Goal: Entertainment & Leisure: Consume media (video, audio)

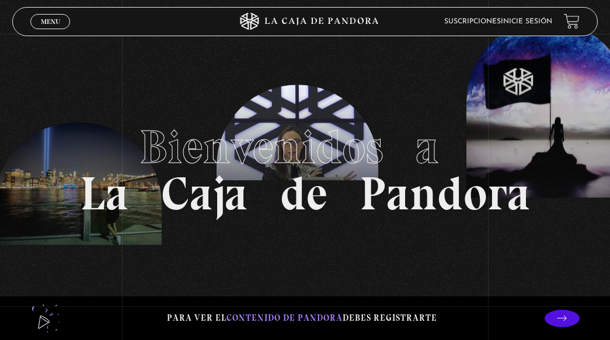
click at [541, 19] on link "Inicie sesión" at bounding box center [526, 21] width 51 height 7
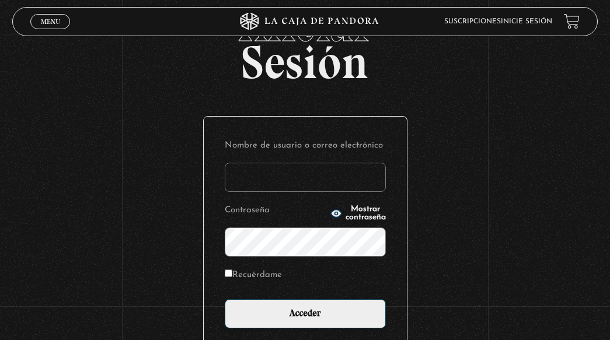
scroll to position [117, 0]
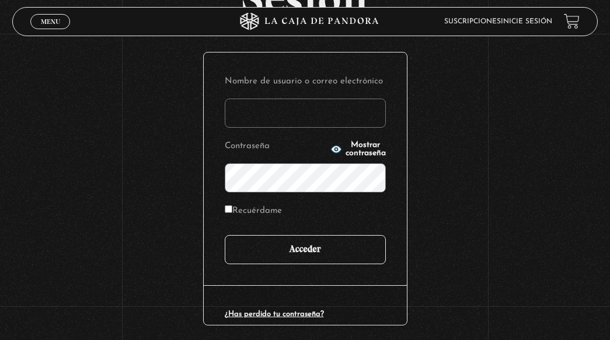
type input "[EMAIL_ADDRESS][DOMAIN_NAME]"
click at [325, 246] on input "Acceder" at bounding box center [305, 249] width 161 height 29
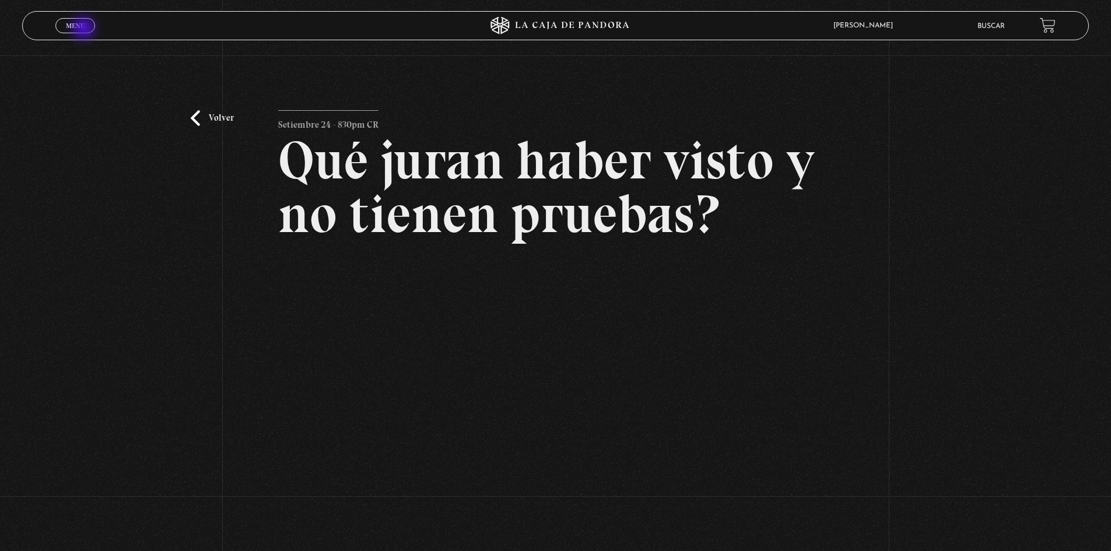
click at [84, 28] on span "Menu" at bounding box center [75, 25] width 19 height 7
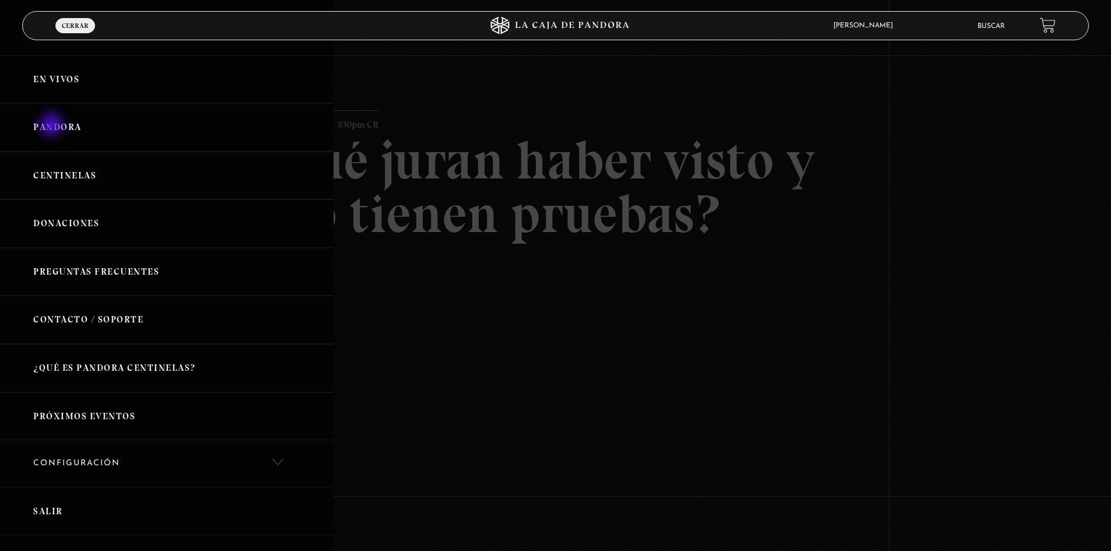
click at [54, 128] on link "Pandora" at bounding box center [167, 127] width 334 height 48
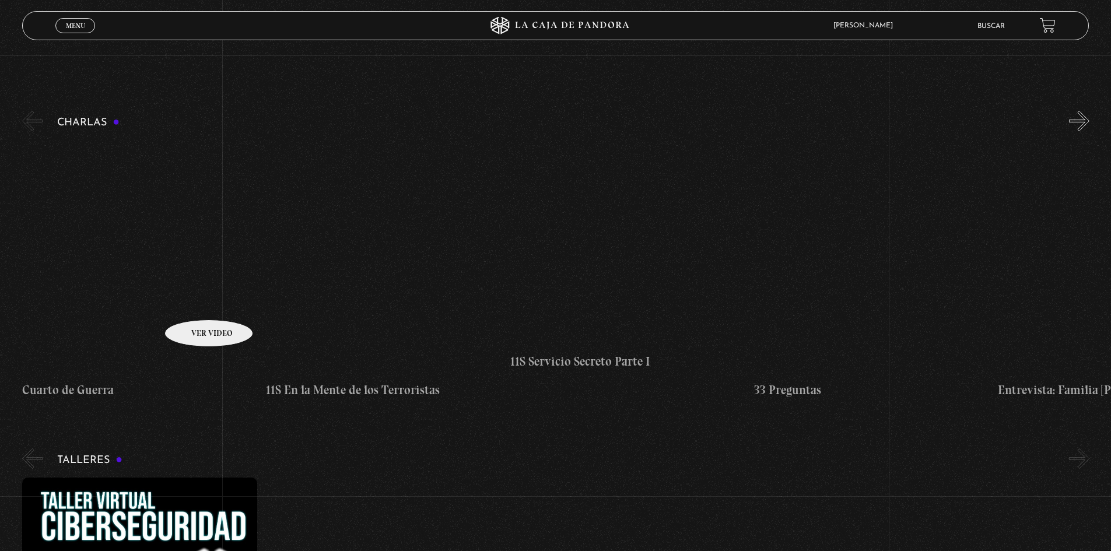
scroll to position [175, 0]
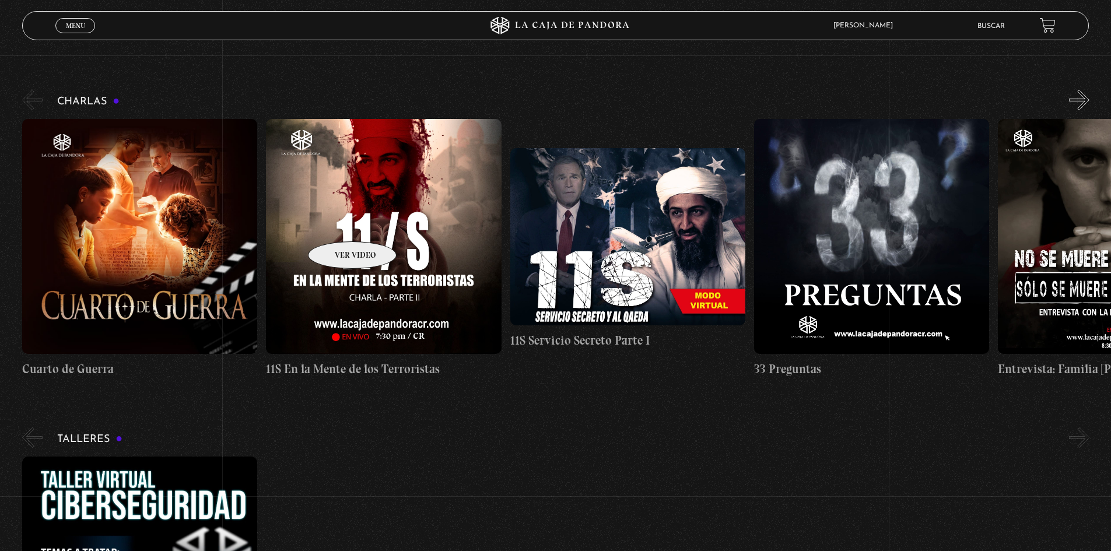
click at [337, 224] on figure at bounding box center [383, 236] width 235 height 235
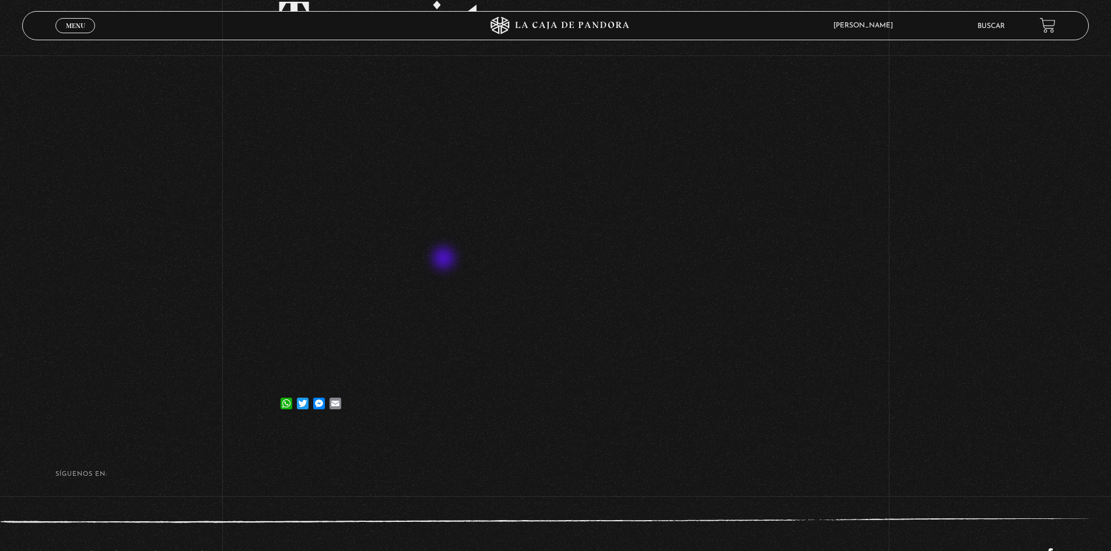
scroll to position [239, 0]
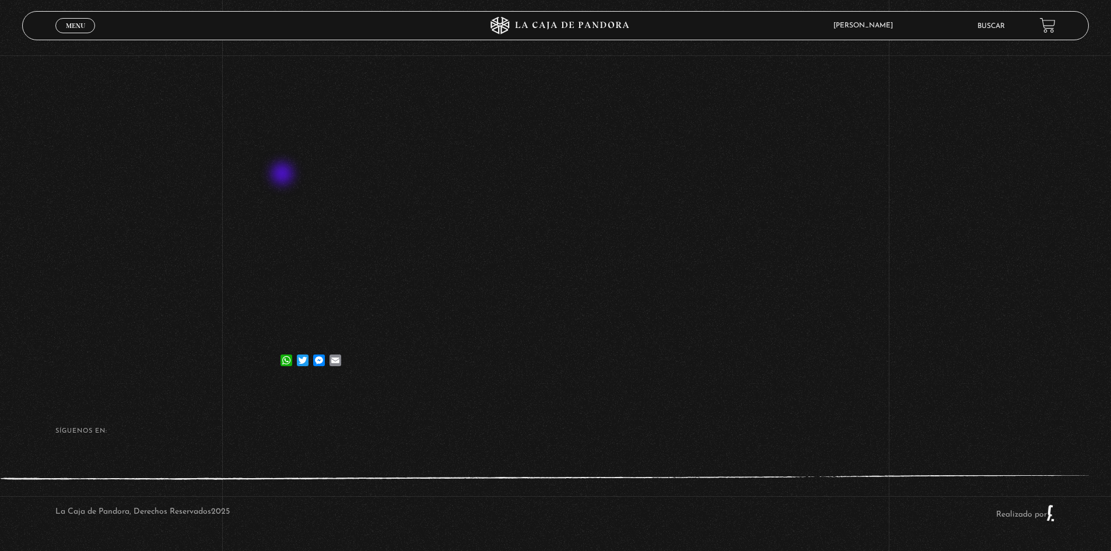
drag, startPoint x: 284, startPoint y: 175, endPoint x: 869, endPoint y: 362, distance: 614.3
click at [869, 362] on div "Volver [DATE] 11S En la Mente de los Terroristas WhatsApp Twitter Messenger Ema…" at bounding box center [555, 103] width 1111 height 569
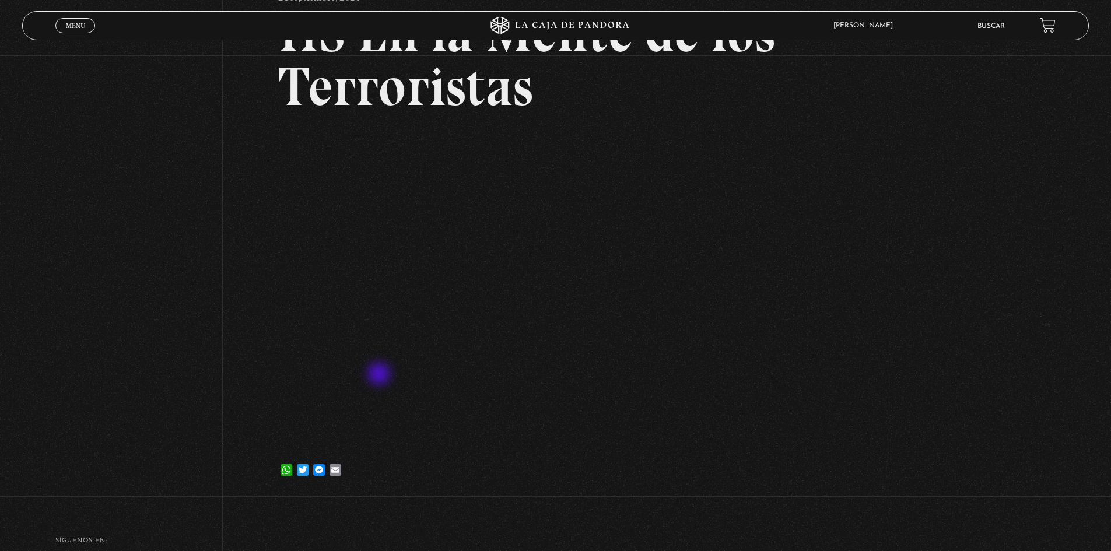
scroll to position [0, 0]
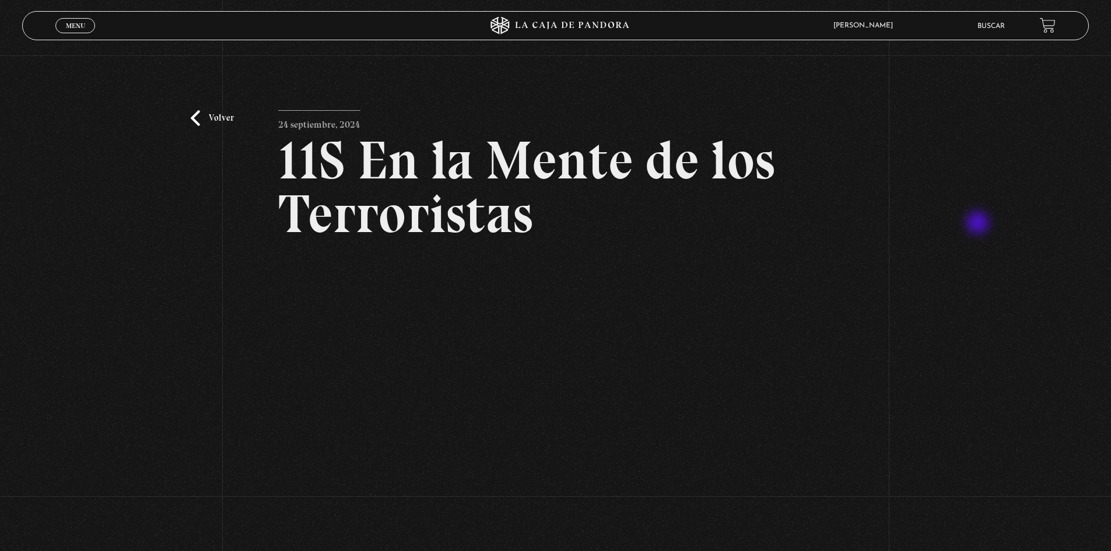
drag, startPoint x: 838, startPoint y: 278, endPoint x: 989, endPoint y: 221, distance: 161.2
click at [989, 221] on div "Volver [DATE] 11S En la Mente de los Terroristas WhatsApp Twitter Messenger Ema…" at bounding box center [555, 339] width 1111 height 569
